Goal: Task Accomplishment & Management: Manage account settings

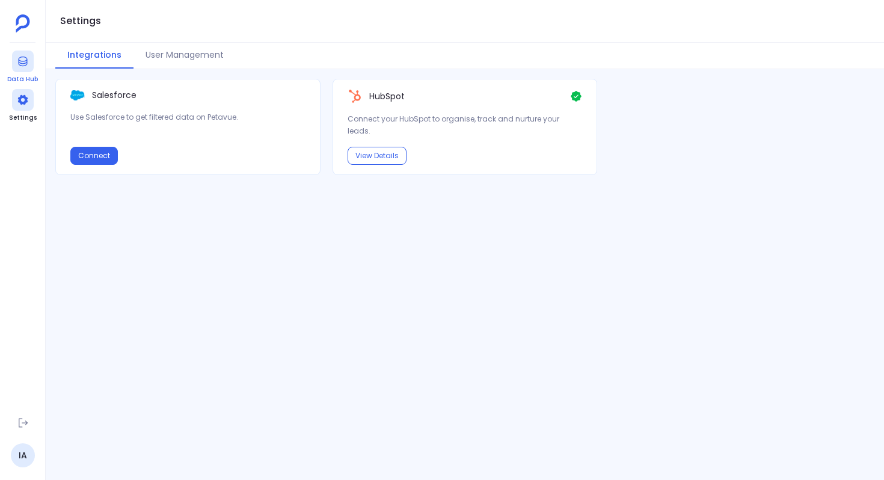
click at [20, 63] on icon at bounding box center [22, 62] width 9 height 10
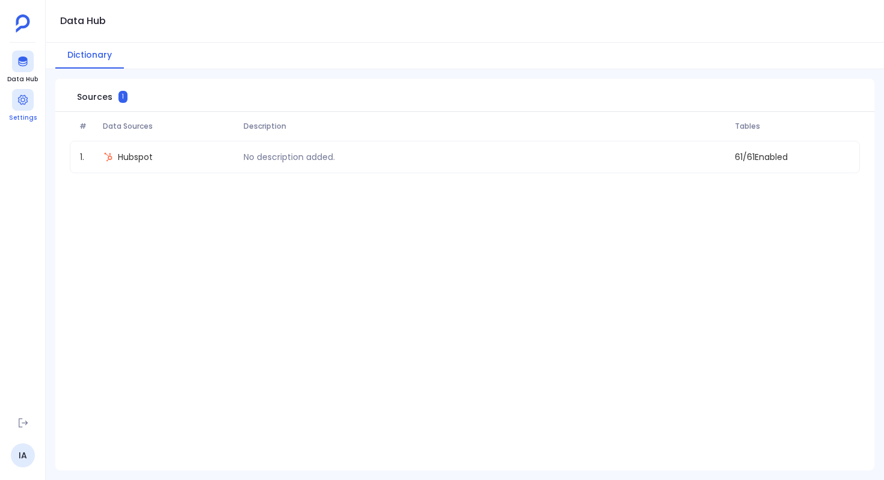
click at [19, 97] on icon at bounding box center [22, 100] width 10 height 10
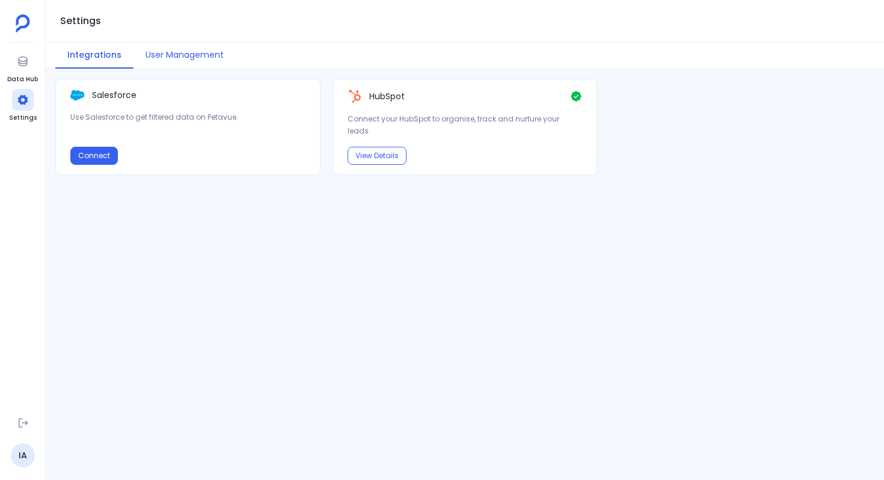
click at [166, 57] on button "User Management" at bounding box center [185, 56] width 102 height 26
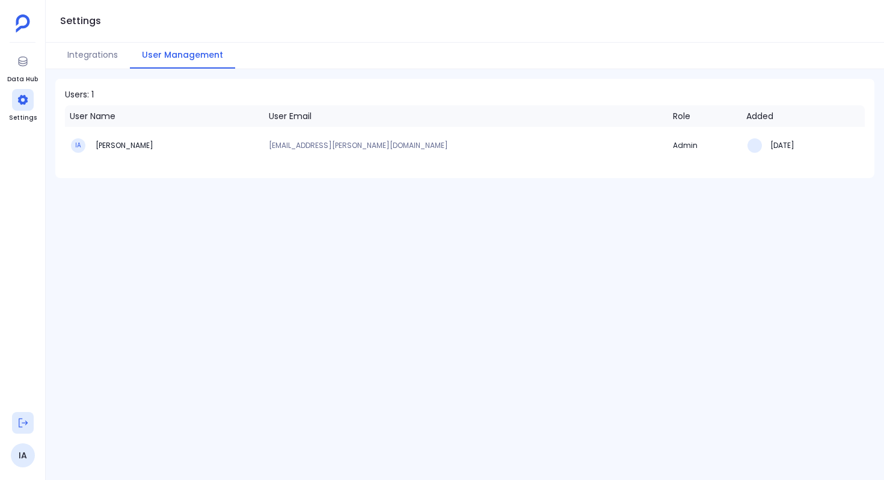
click at [26, 423] on icon at bounding box center [23, 423] width 9 height 9
